Goal: Check status

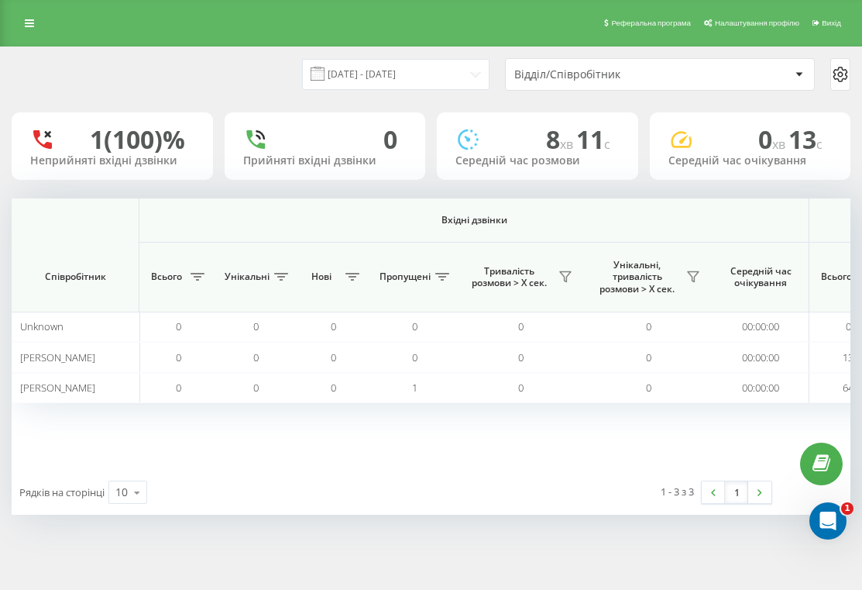
scroll to position [0, 1268]
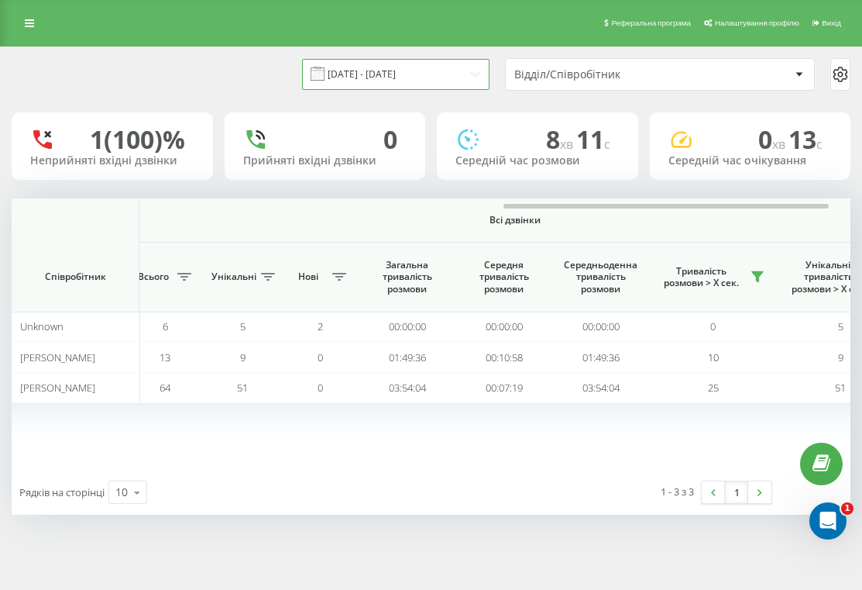
click at [401, 69] on input "[DATE] - [DATE]" at bounding box center [396, 74] width 188 height 30
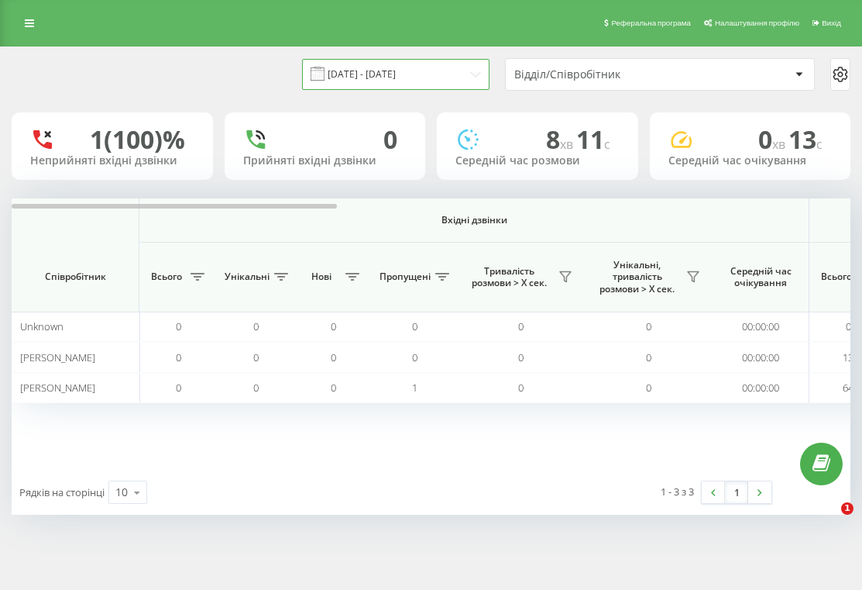
click at [413, 65] on input "[DATE] - [DATE]" at bounding box center [396, 74] width 188 height 30
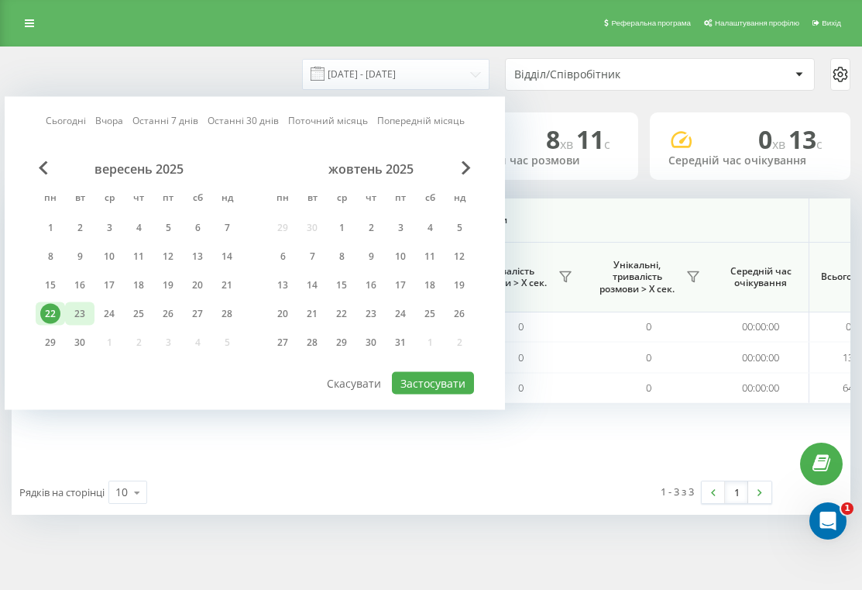
click at [81, 315] on div "23" at bounding box center [80, 314] width 20 height 20
click at [438, 379] on button "Застосувати" at bounding box center [433, 383] width 82 height 22
type input "23.09.2025 - 23.09.2025"
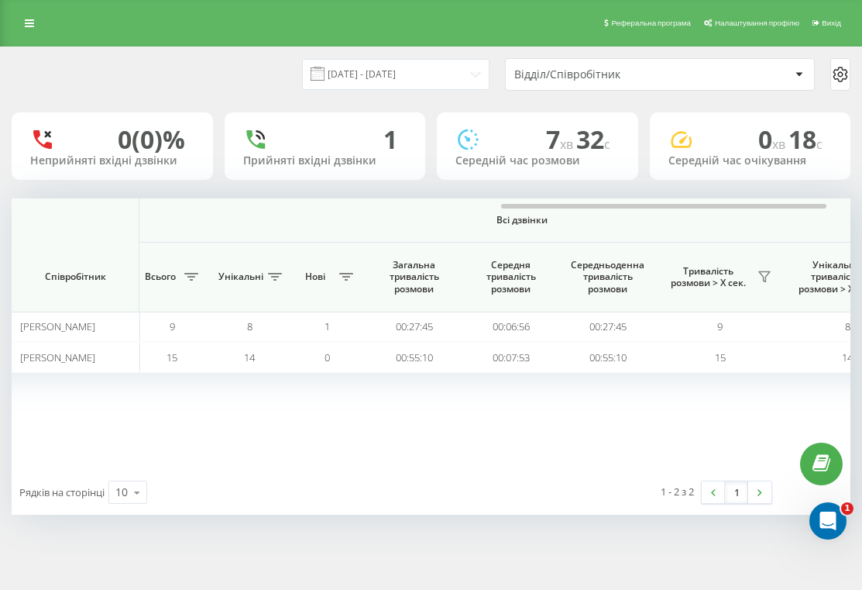
scroll to position [0, 1266]
click at [759, 281] on icon at bounding box center [760, 277] width 11 height 10
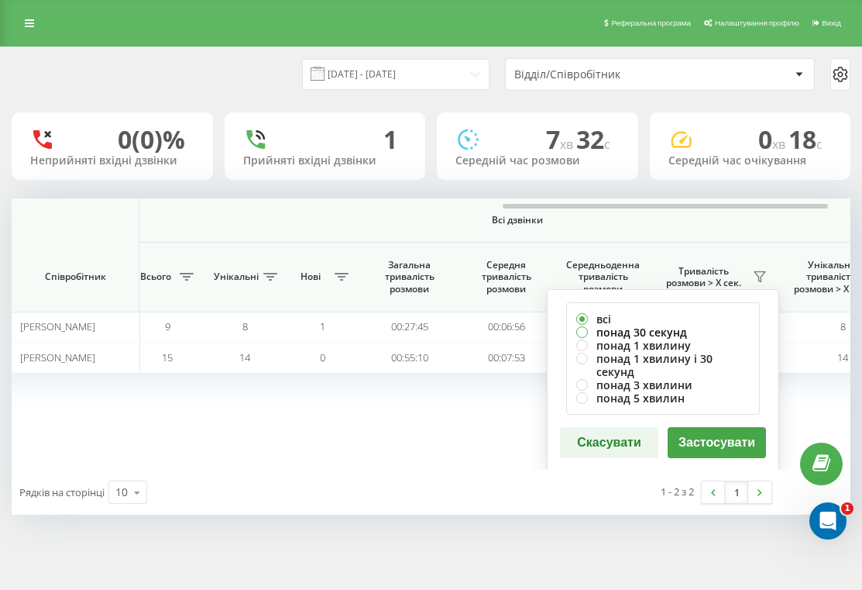
click at [714, 330] on label "понад 30 секунд" at bounding box center [664, 331] width 174 height 13
radio input "true"
click at [711, 435] on button "Застосувати" at bounding box center [717, 442] width 98 height 31
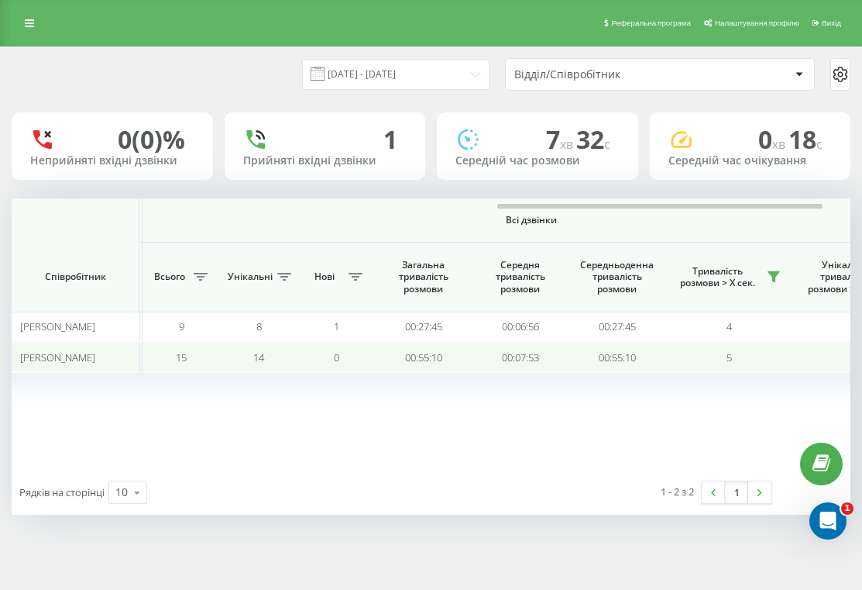
scroll to position [0, 1254]
